Goal: Transaction & Acquisition: Purchase product/service

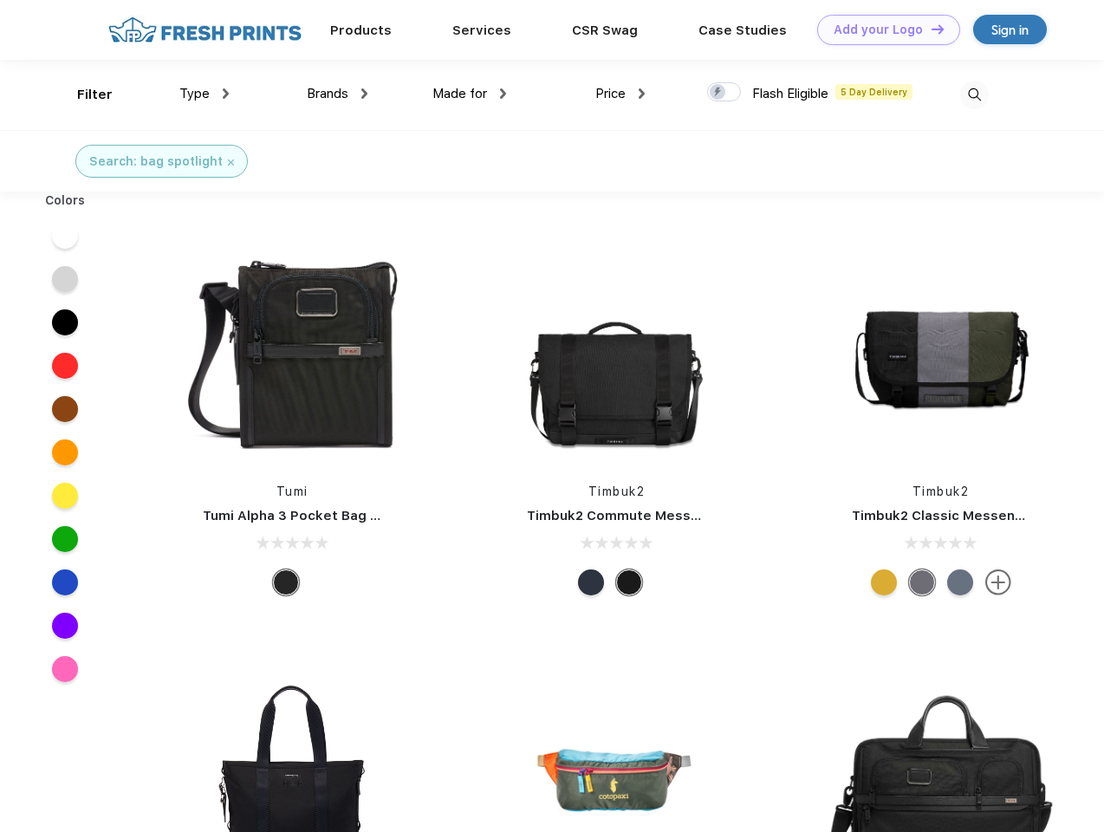
click at [882, 29] on link "Add your Logo Design Tool" at bounding box center [888, 30] width 143 height 30
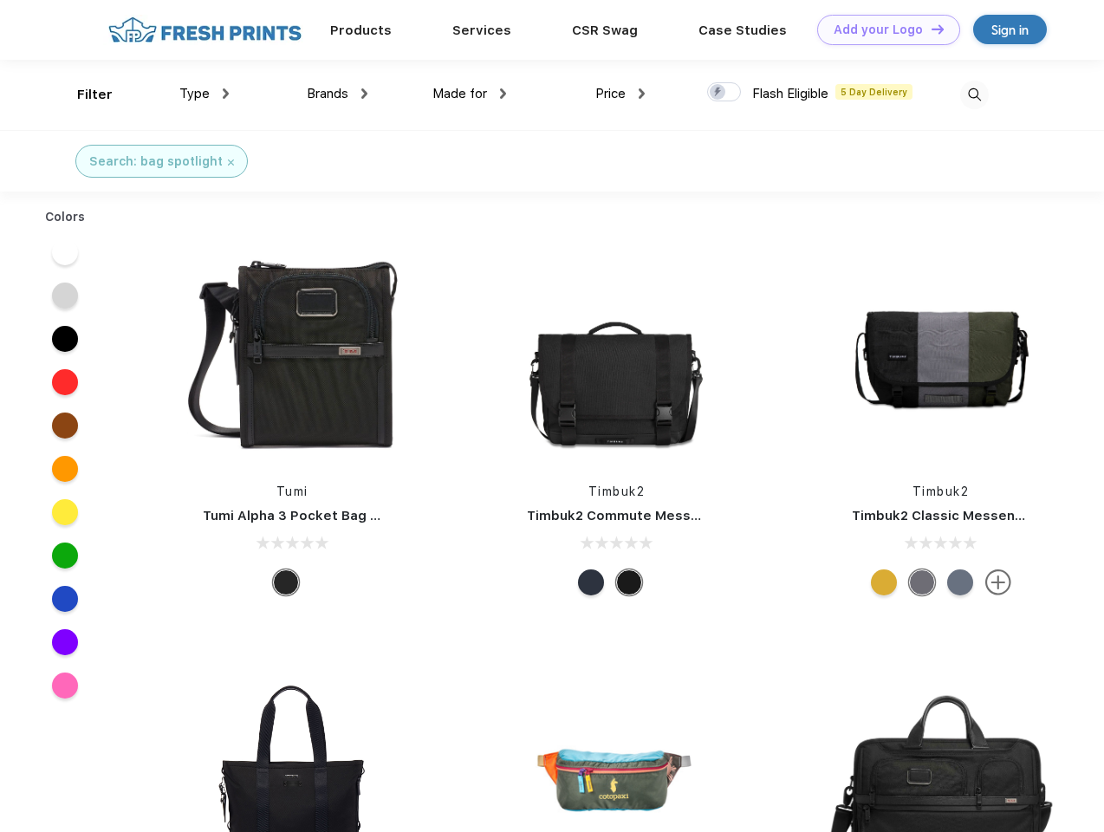
click at [0, 0] on div "Design Tool" at bounding box center [0, 0] width 0 height 0
click at [930, 29] on link "Add your Logo Design Tool" at bounding box center [888, 30] width 143 height 30
click at [83, 94] on div "Filter" at bounding box center [95, 95] width 36 height 20
click at [205, 94] on span "Type" at bounding box center [194, 94] width 30 height 16
click at [337, 94] on span "Brands" at bounding box center [328, 94] width 42 height 16
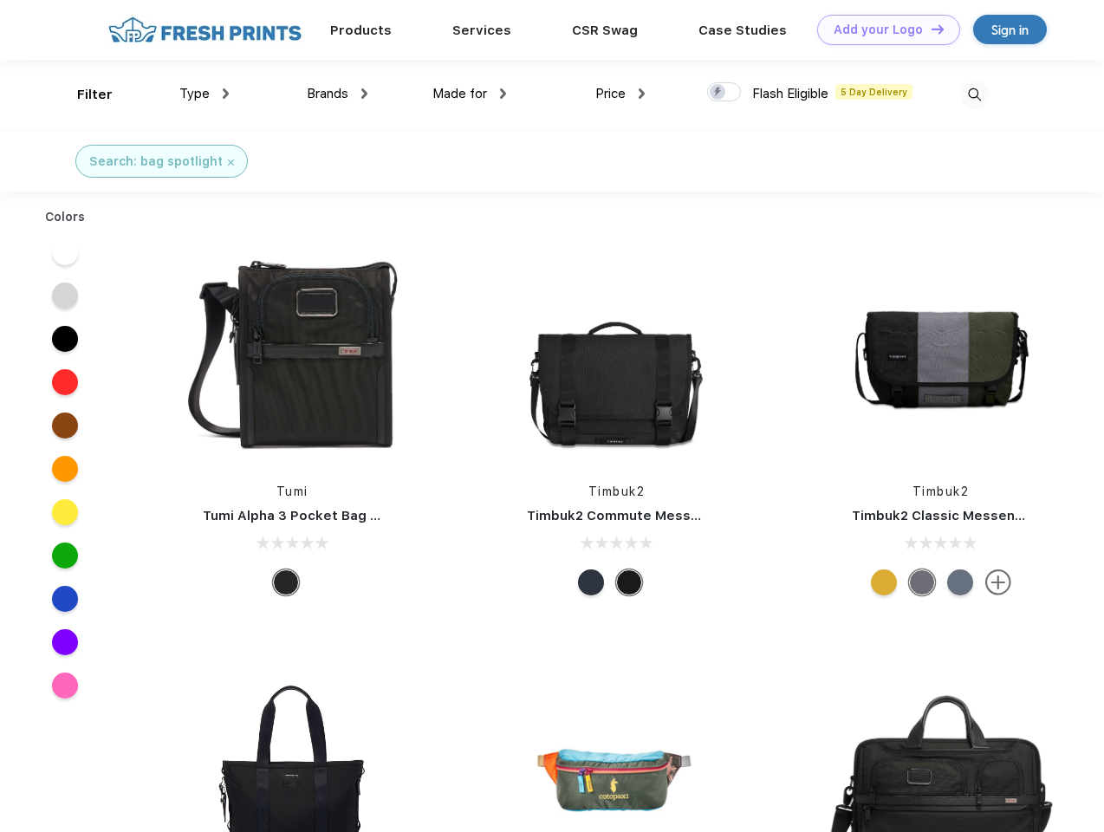
click at [470, 94] on span "Made for" at bounding box center [459, 94] width 55 height 16
click at [621, 94] on span "Price" at bounding box center [610, 94] width 30 height 16
click at [725, 93] on div at bounding box center [724, 91] width 34 height 19
click at [718, 93] on input "checkbox" at bounding box center [712, 86] width 11 height 11
click at [974, 94] on img at bounding box center [974, 95] width 29 height 29
